Goal: Task Accomplishment & Management: Use online tool/utility

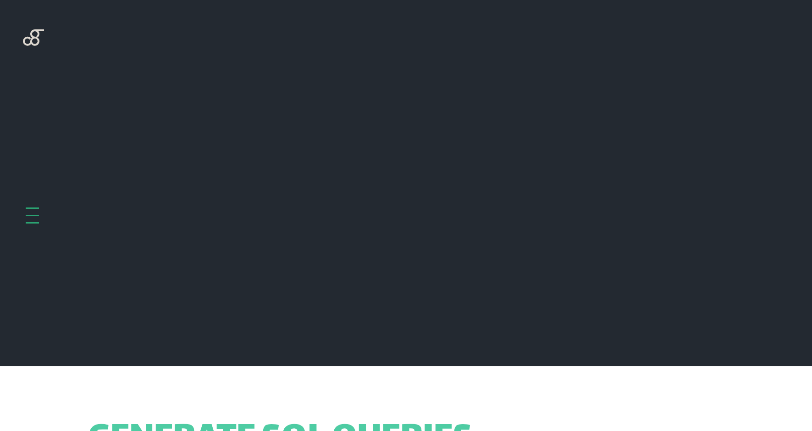
scroll to position [366, 0]
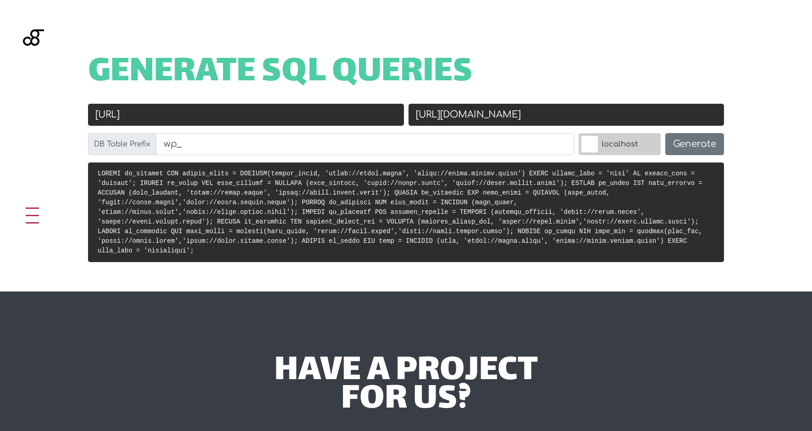
click at [239, 117] on input "https://livit.local" at bounding box center [246, 115] width 316 height 22
paste input "the-bridge-impact-report.local/"
type input "[URL]"
click at [527, 119] on input "https://livit.kinsta.cloud" at bounding box center [567, 115] width 316 height 22
paste input "thebridgeimpactreport.kinsta.cloud"
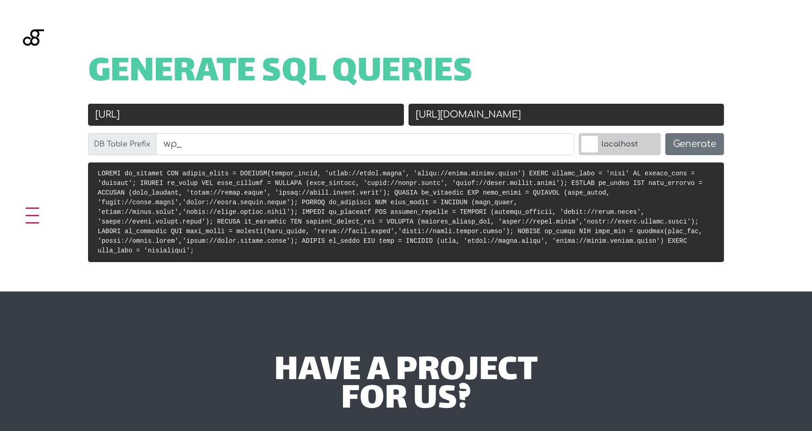
drag, startPoint x: 528, startPoint y: 115, endPoint x: 451, endPoint y: 116, distance: 76.2
click at [451, 116] on input "https://livit.kinsta.cloudthebridgeimpactreport.kinsta.cloud" at bounding box center [567, 115] width 316 height 22
type input "[URL][DOMAIN_NAME]"
click at [552, 195] on code at bounding box center [400, 212] width 605 height 84
click at [688, 145] on button "Generate" at bounding box center [695, 144] width 59 height 22
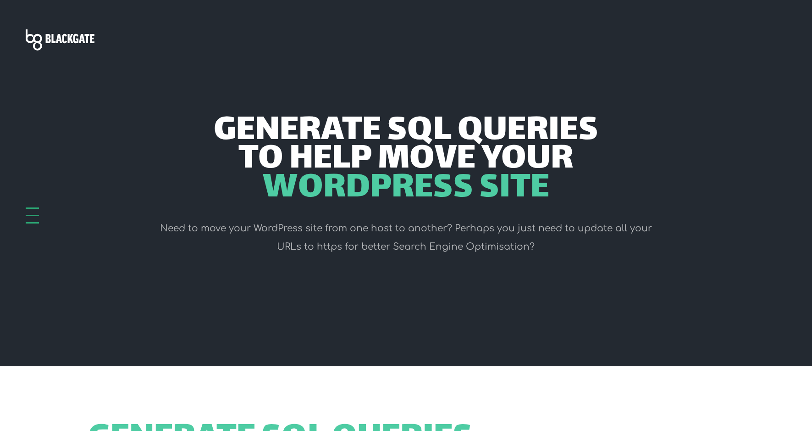
scroll to position [366, 0]
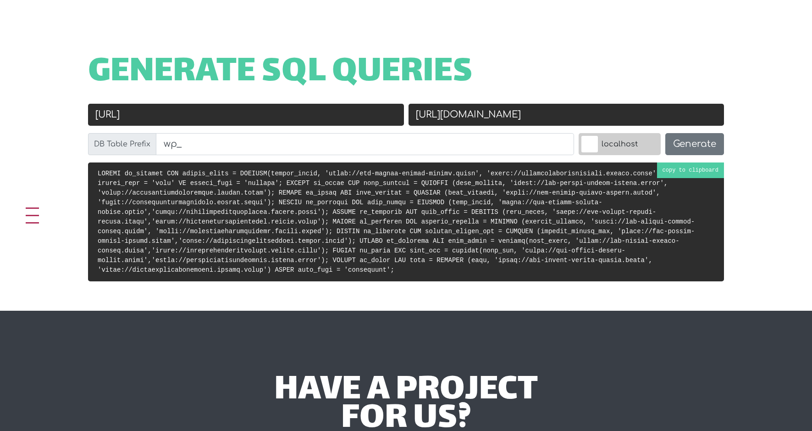
click at [582, 187] on pre at bounding box center [406, 221] width 636 height 119
click at [117, 116] on input "[URL]" at bounding box center [246, 115] width 316 height 22
type input "[URL]"
click at [690, 140] on button "Generate" at bounding box center [695, 144] width 59 height 22
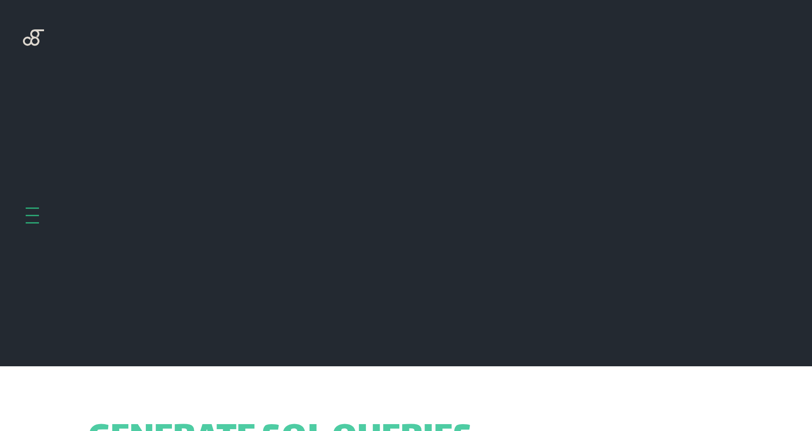
scroll to position [366, 0]
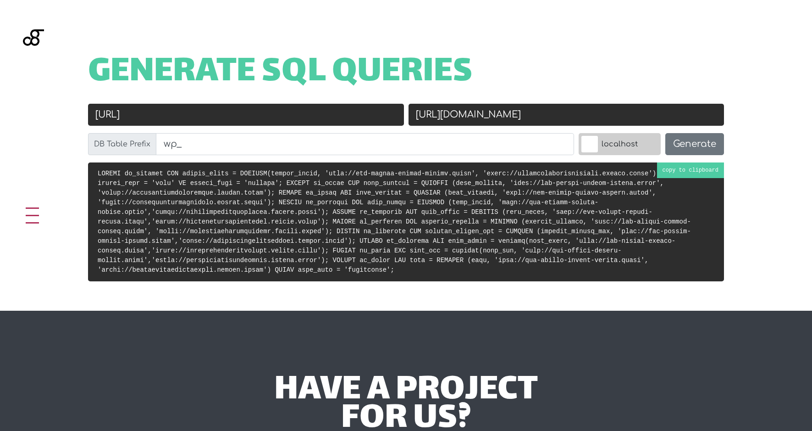
click at [549, 190] on code at bounding box center [395, 222] width 594 height 104
